Goal: Information Seeking & Learning: Learn about a topic

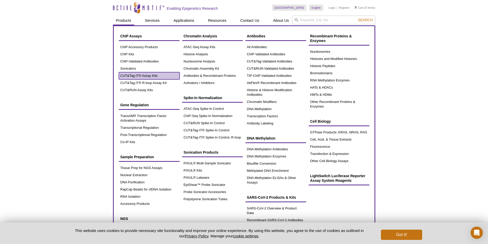
click at [134, 76] on link "CUT&Tag-IT® Assay Kits" at bounding box center [149, 75] width 61 height 7
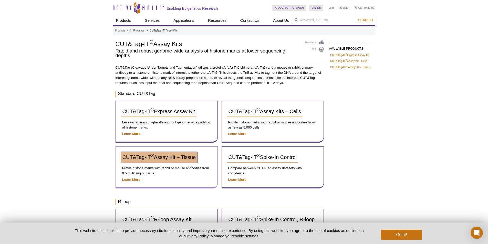
click at [159, 156] on span "CUT&Tag-IT ® Assay Kit – Tissue" at bounding box center [160, 158] width 74 height 6
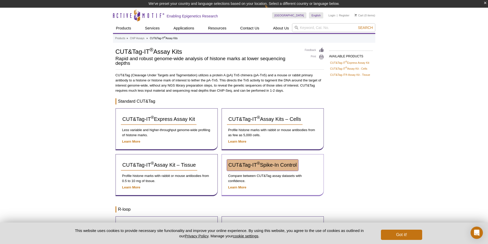
click at [273, 168] on link "CUT&Tag-IT ® Spike-In Control" at bounding box center [263, 165] width 72 height 11
